Goal: Navigation & Orientation: Find specific page/section

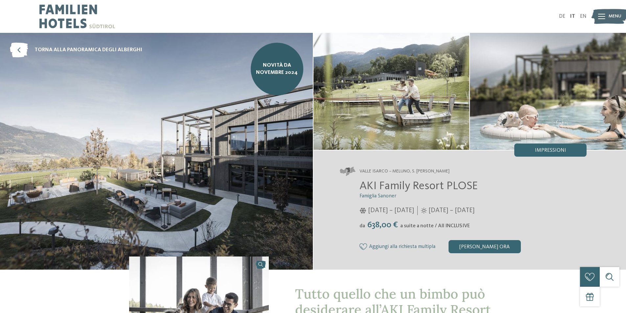
click at [608, 16] on img at bounding box center [610, 17] width 36 height 18
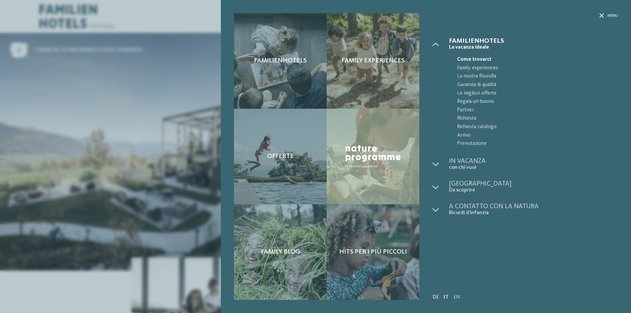
click at [435, 298] on link "DE" at bounding box center [436, 297] width 6 height 5
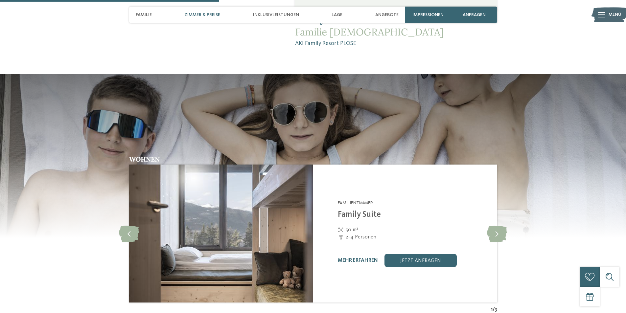
scroll to position [789, 0]
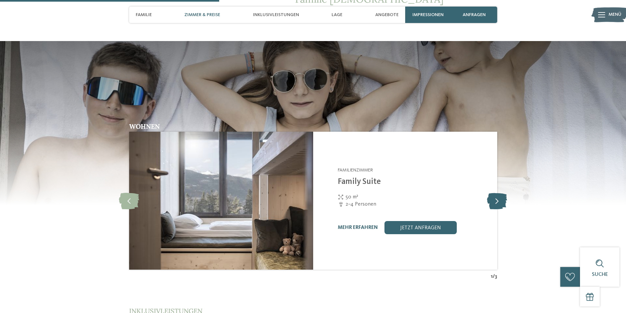
click at [504, 193] on icon at bounding box center [497, 201] width 20 height 16
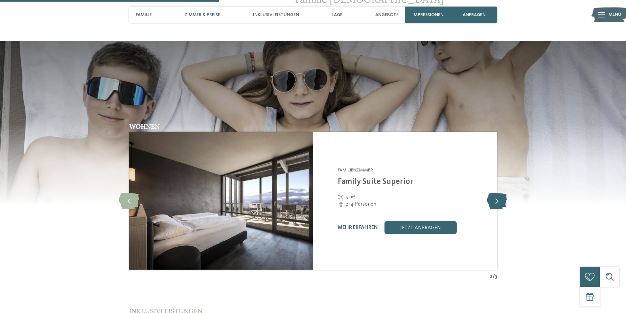
click at [503, 193] on icon at bounding box center [497, 201] width 20 height 16
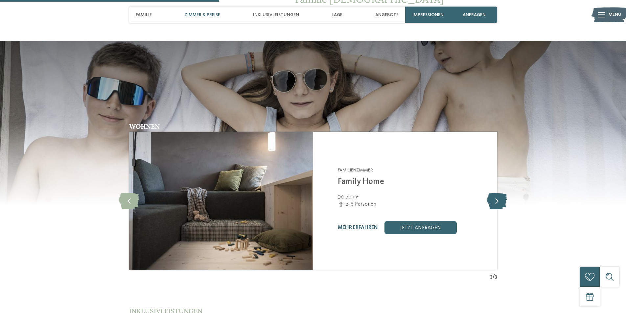
click at [503, 193] on icon at bounding box center [497, 201] width 20 height 16
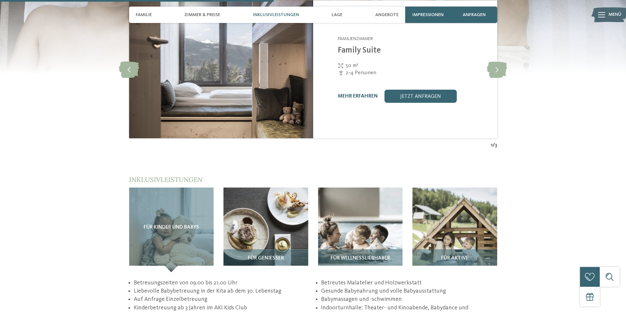
scroll to position [986, 0]
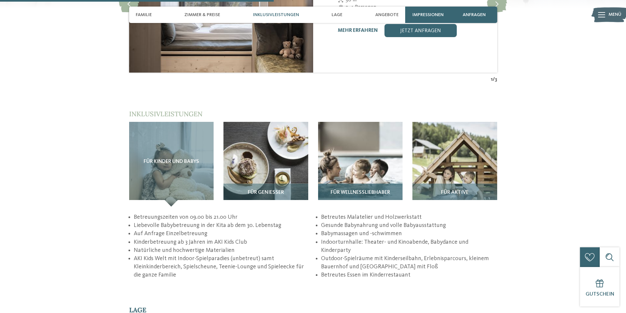
click at [377, 135] on img at bounding box center [360, 164] width 85 height 85
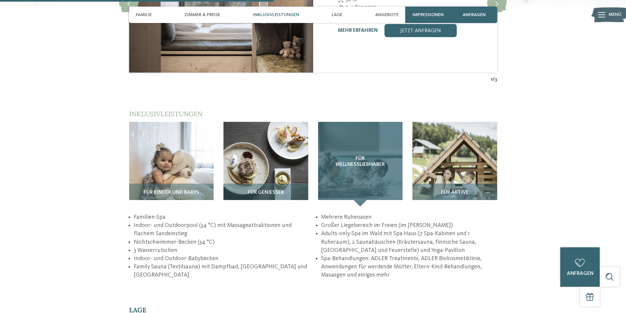
click at [367, 156] on span "Für Wellnessliebhaber" at bounding box center [360, 162] width 59 height 12
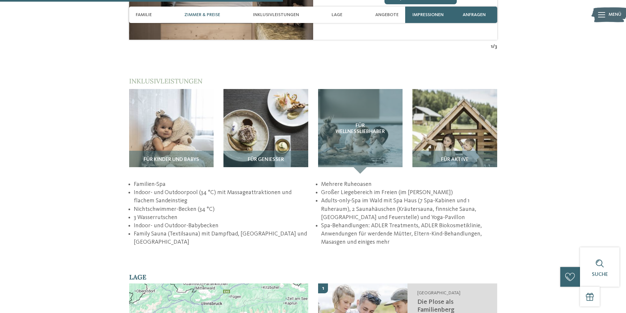
scroll to position [920, 0]
